Goal: Task Accomplishment & Management: Manage account settings

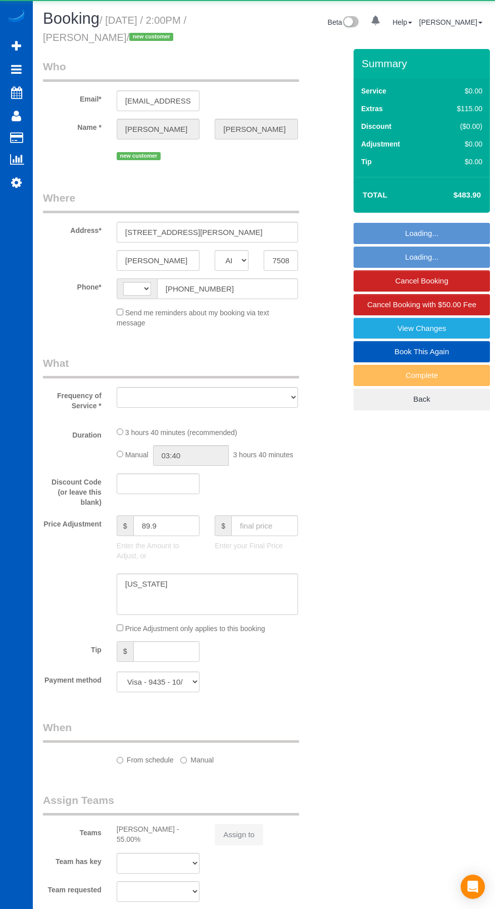
select select "[GEOGRAPHIC_DATA]"
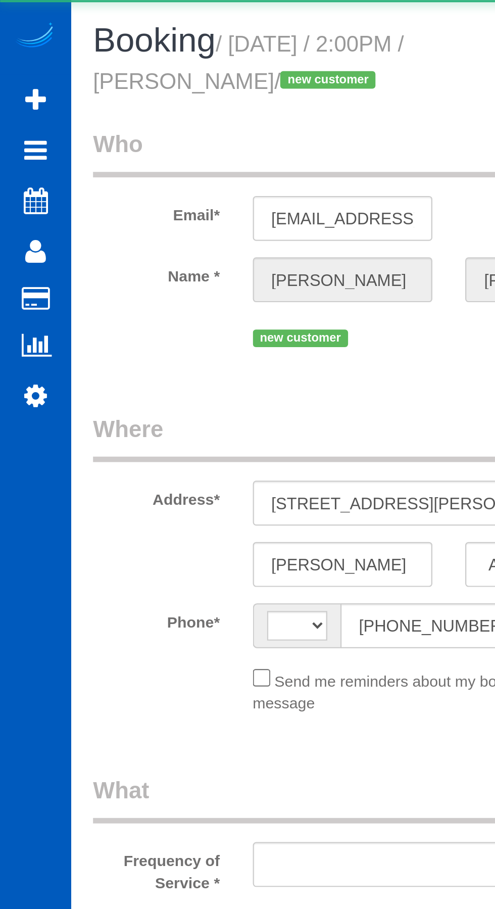
select select "string:[GEOGRAPHIC_DATA]"
select select "object:834"
select select "199"
select select "1001"
select select "3"
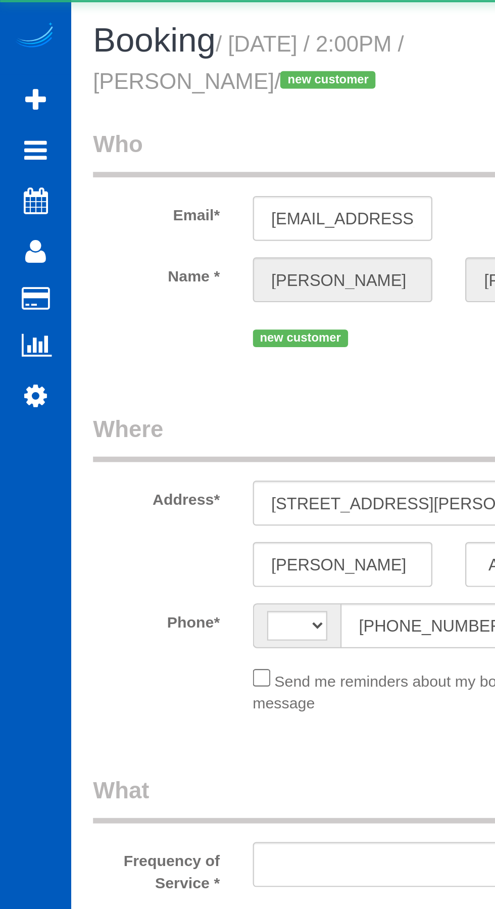
select select "2"
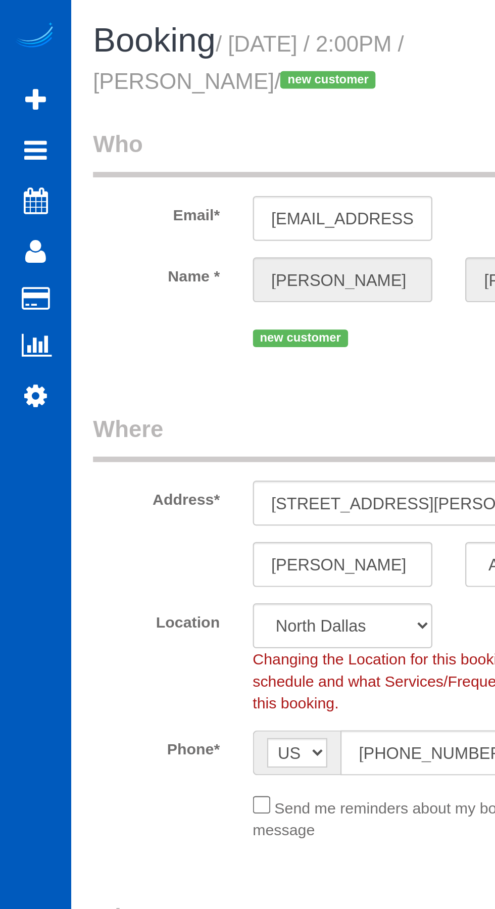
select select "object:1180"
select select "1001"
select select "3"
select select "2"
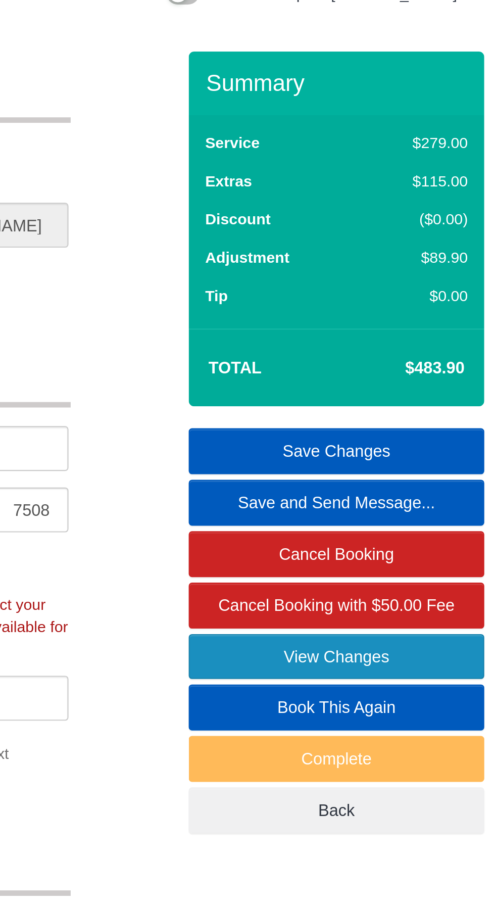
click at [442, 328] on link "View Changes" at bounding box center [422, 328] width 136 height 21
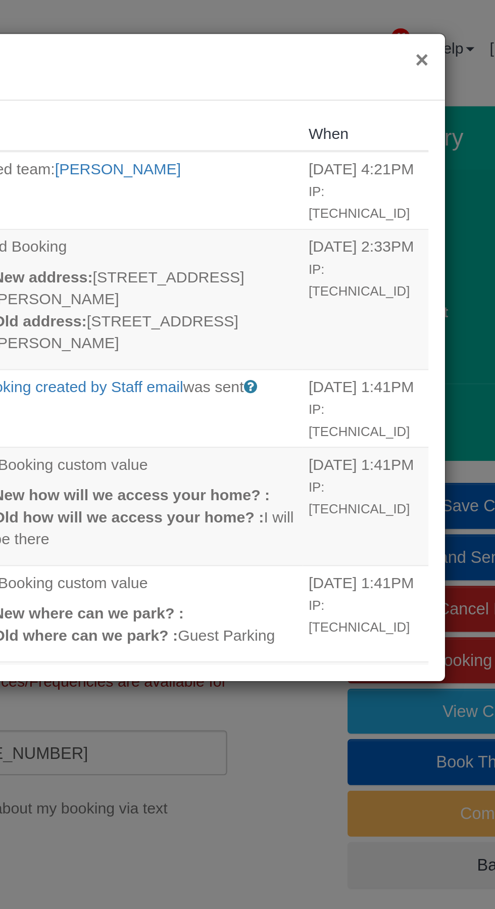
click at [386, 28] on button "×" at bounding box center [388, 27] width 6 height 11
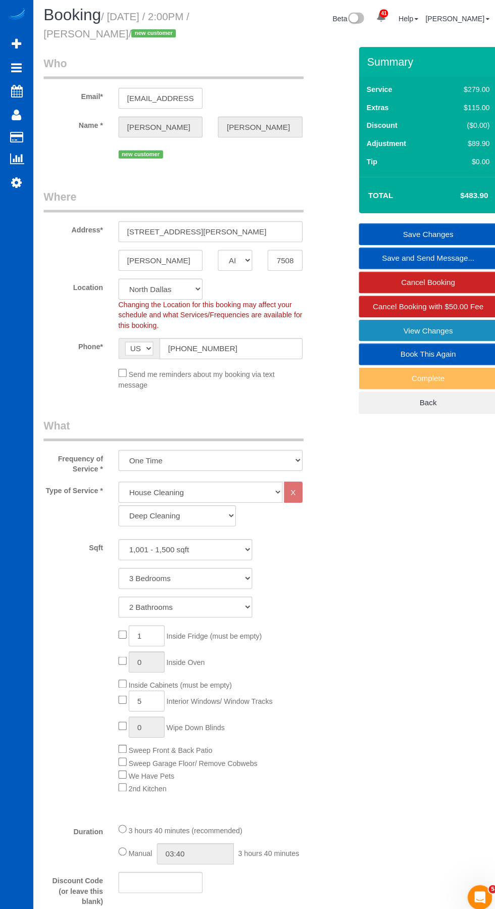
scroll to position [2, 0]
